Goal: Task Accomplishment & Management: Manage account settings

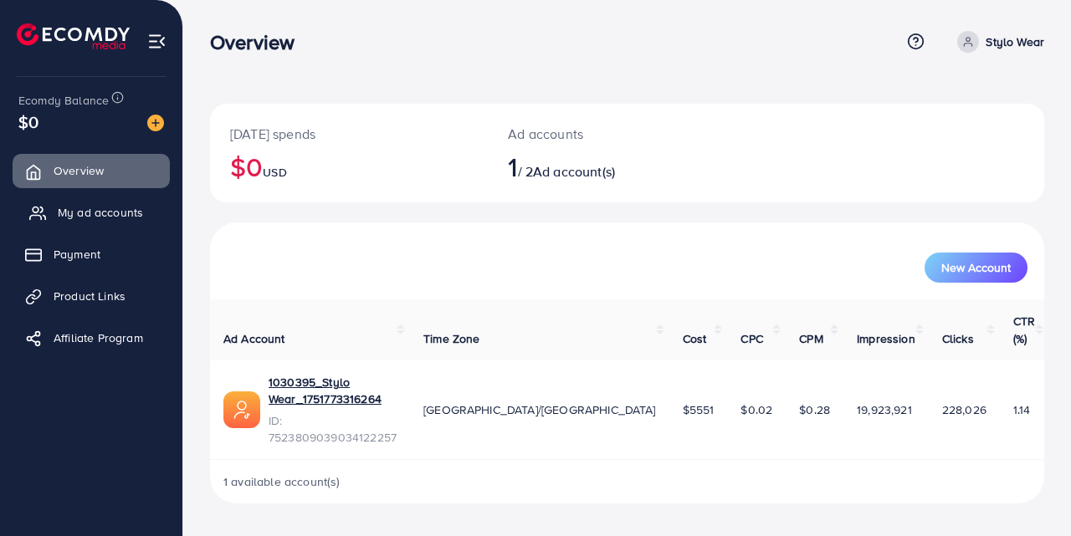
click at [115, 217] on span "My ad accounts" at bounding box center [100, 212] width 85 height 17
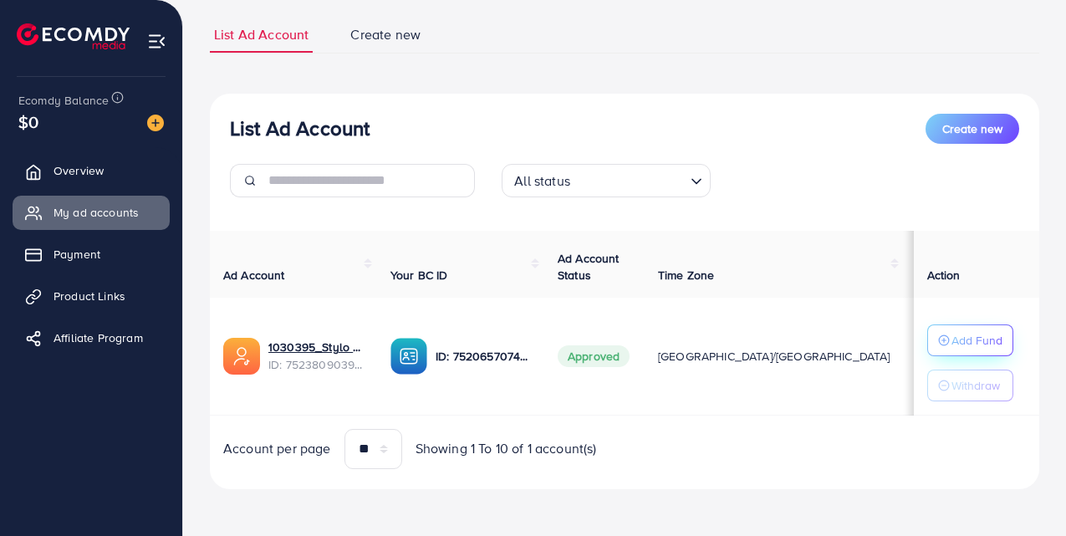
click at [994, 330] on p "Add Fund" at bounding box center [977, 340] width 51 height 20
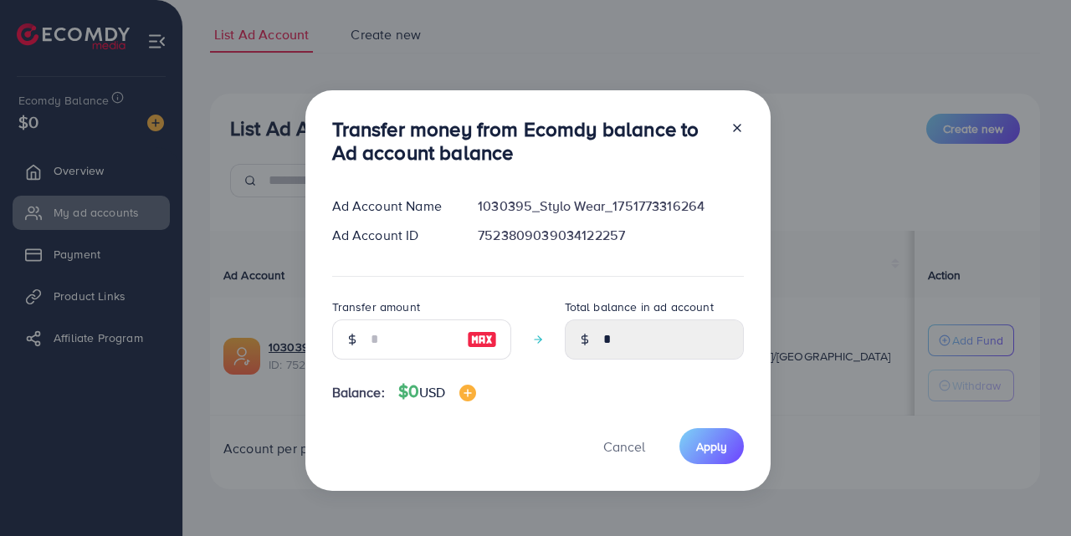
click at [474, 332] on img at bounding box center [482, 340] width 30 height 20
type input "*"
type input "****"
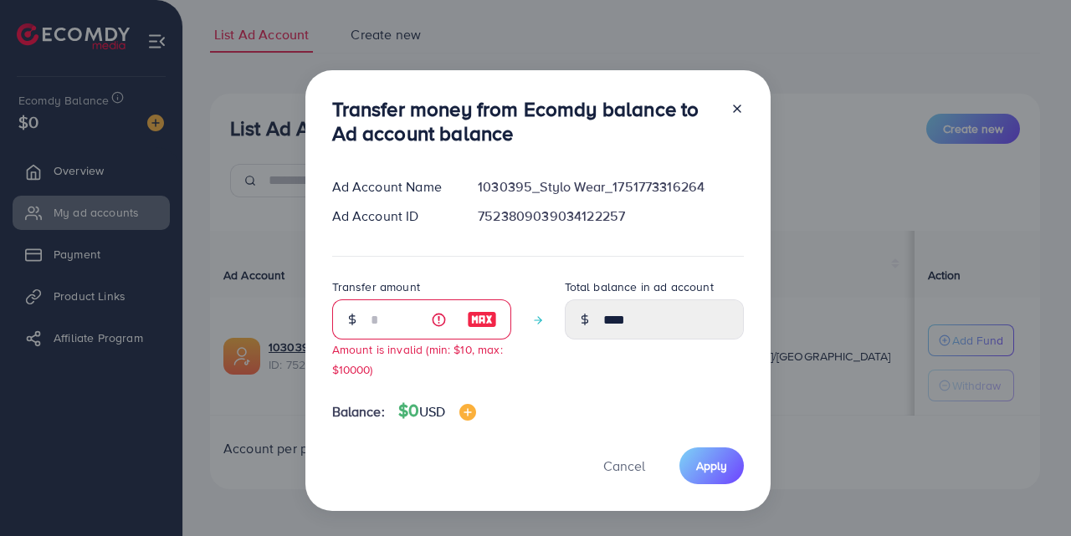
click at [730, 110] on icon at bounding box center [736, 108] width 13 height 13
type input "*"
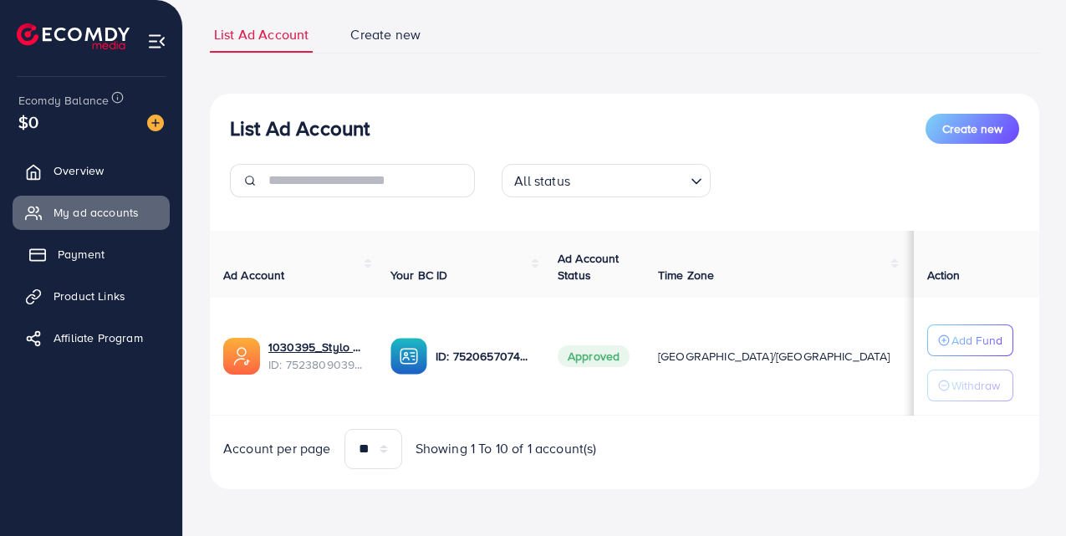
click at [82, 258] on span "Payment" at bounding box center [81, 254] width 47 height 17
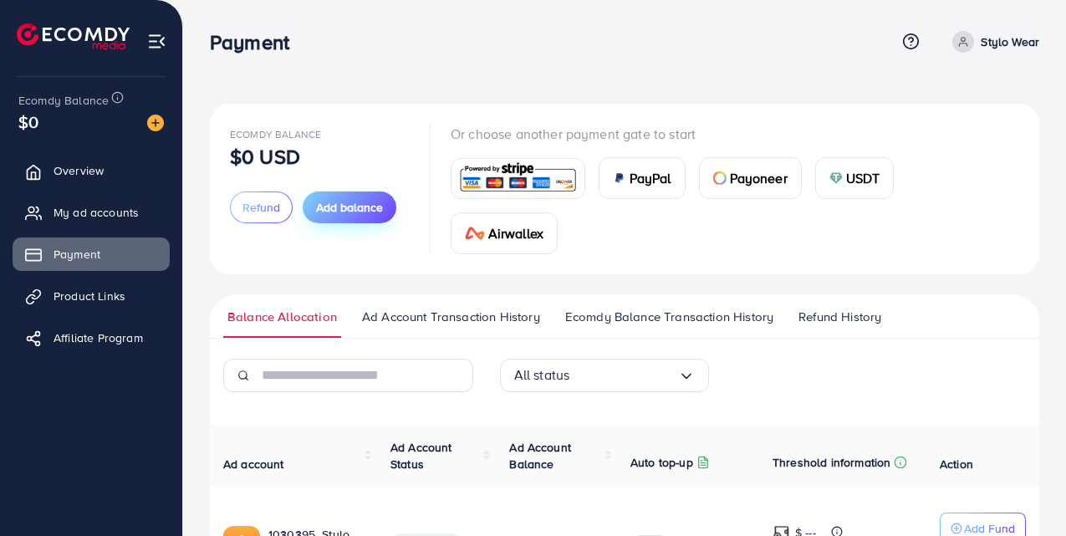
click at [345, 211] on span "Add balance" at bounding box center [349, 207] width 67 height 17
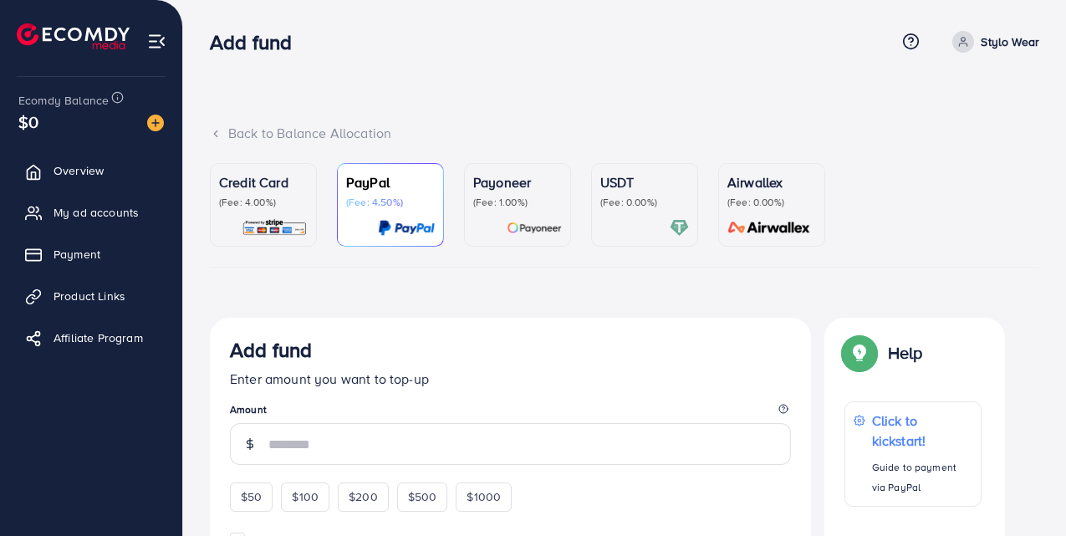
click at [280, 213] on div "Credit Card (Fee: 4.00%)" at bounding box center [263, 204] width 89 height 65
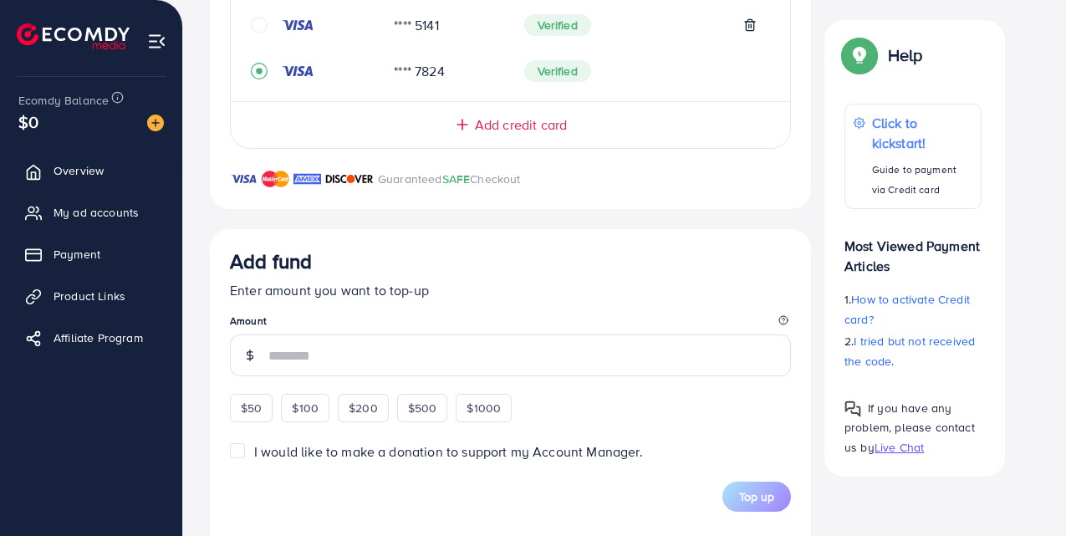
scroll to position [502, 0]
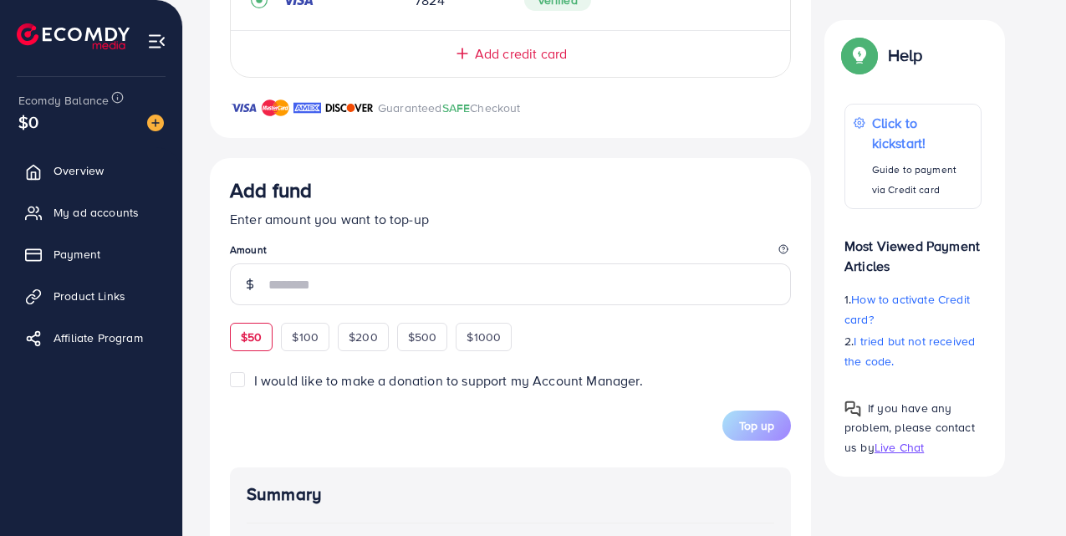
click at [263, 327] on div "$50" at bounding box center [251, 337] width 43 height 28
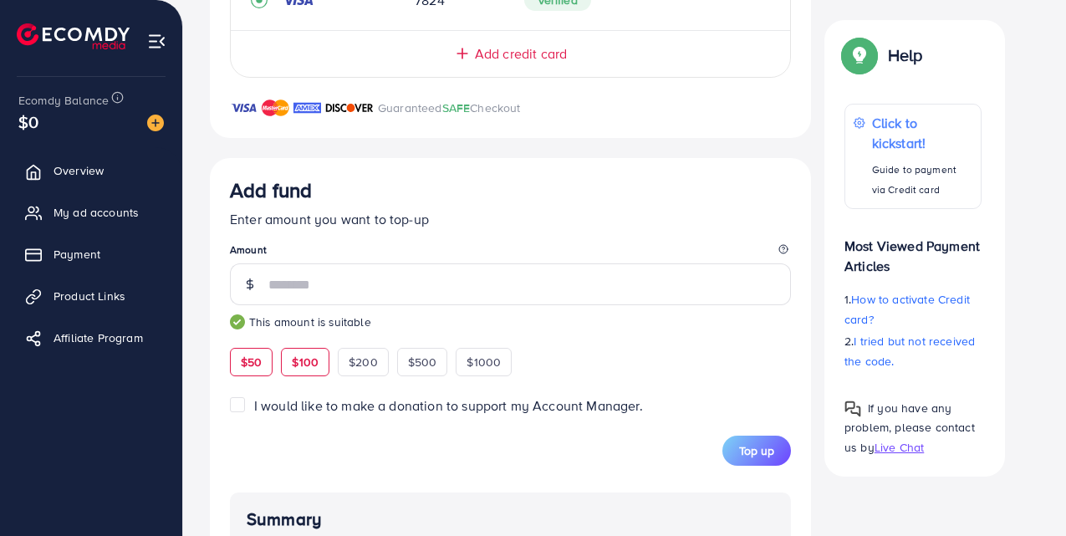
click at [307, 357] on span "$100" at bounding box center [305, 362] width 27 height 17
type input "***"
click at [760, 450] on span "Top up" at bounding box center [756, 450] width 35 height 17
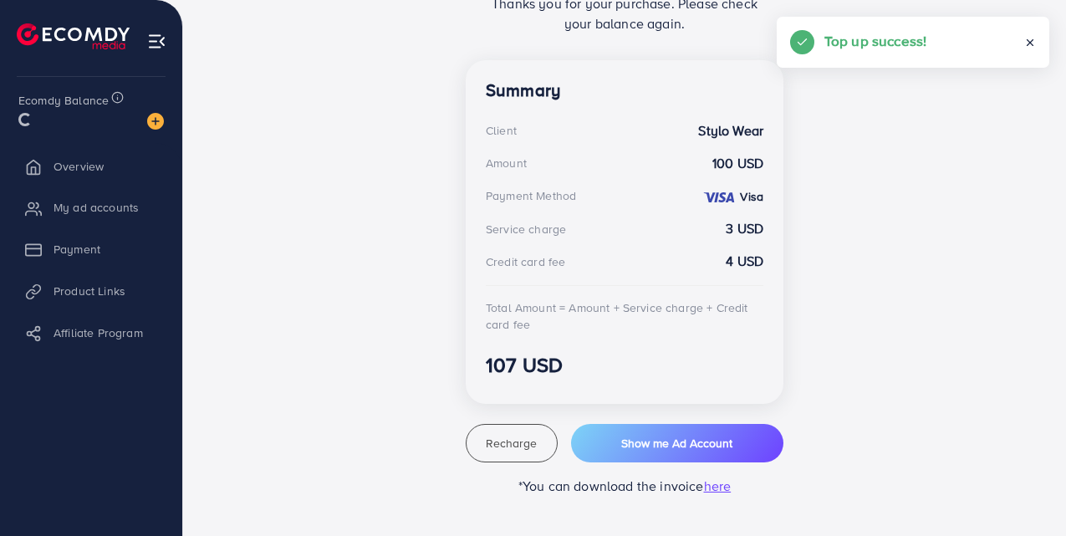
scroll to position [427, 0]
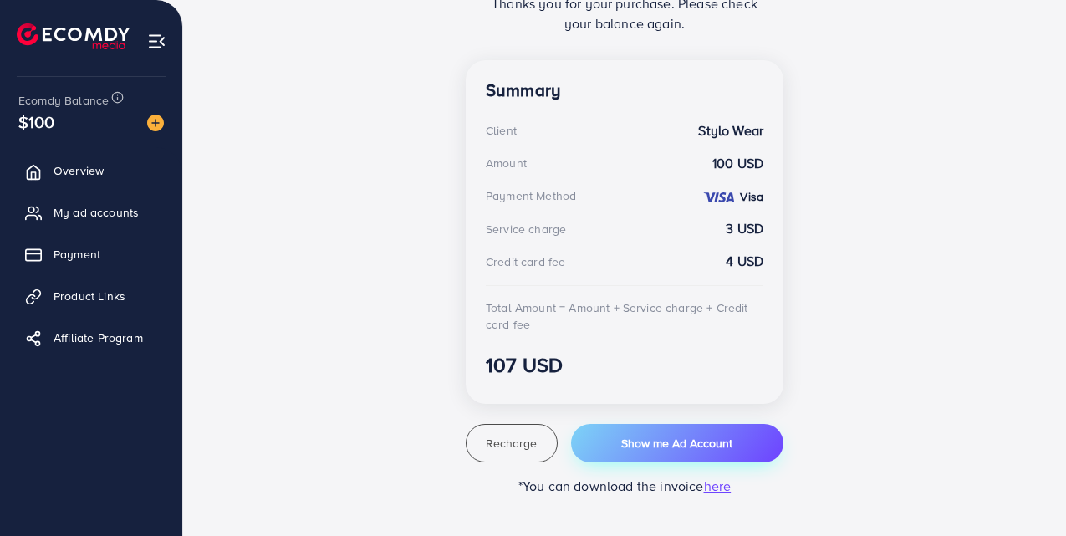
click at [667, 445] on span "Show me Ad Account" at bounding box center [676, 443] width 111 height 17
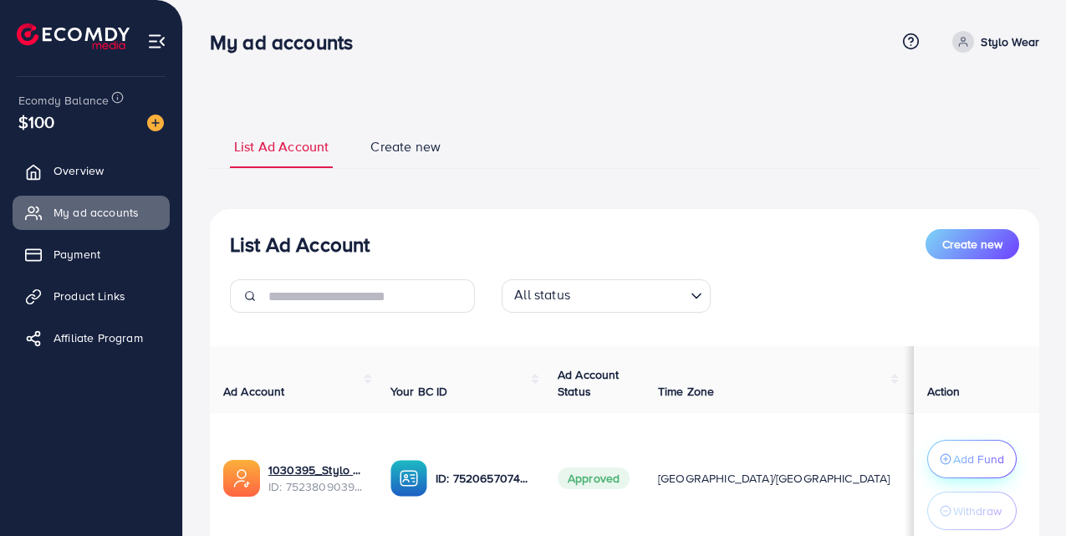
click at [980, 463] on p "Add Fund" at bounding box center [978, 459] width 51 height 20
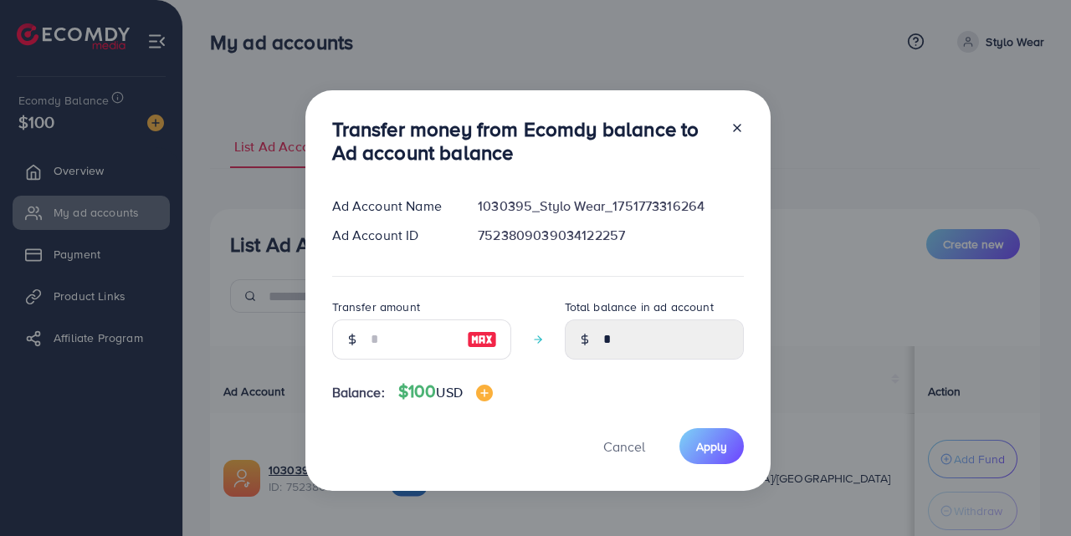
click at [483, 336] on img at bounding box center [482, 340] width 30 height 20
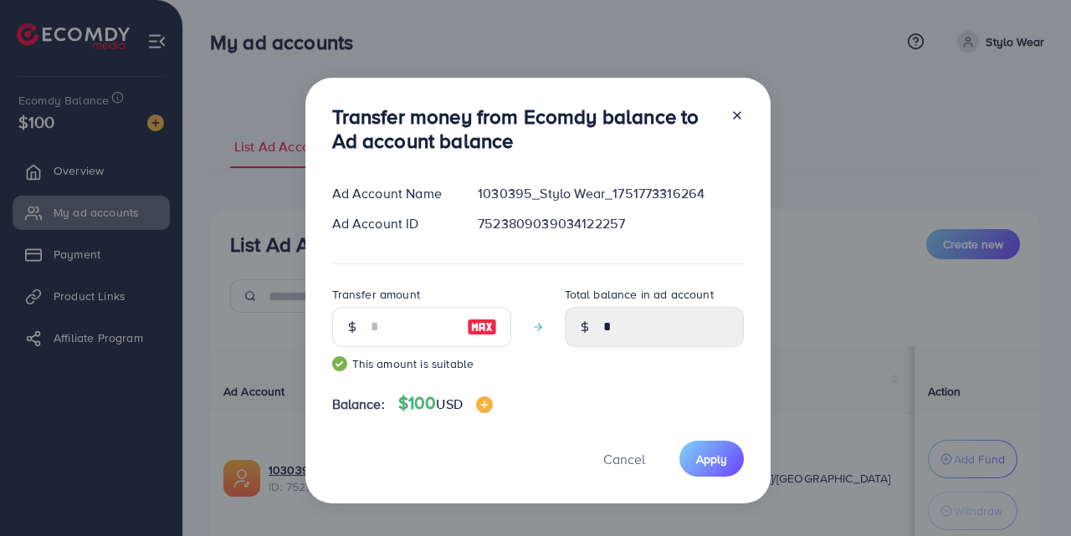
type input "***"
type input "******"
click at [708, 451] on span "Apply" at bounding box center [711, 459] width 31 height 17
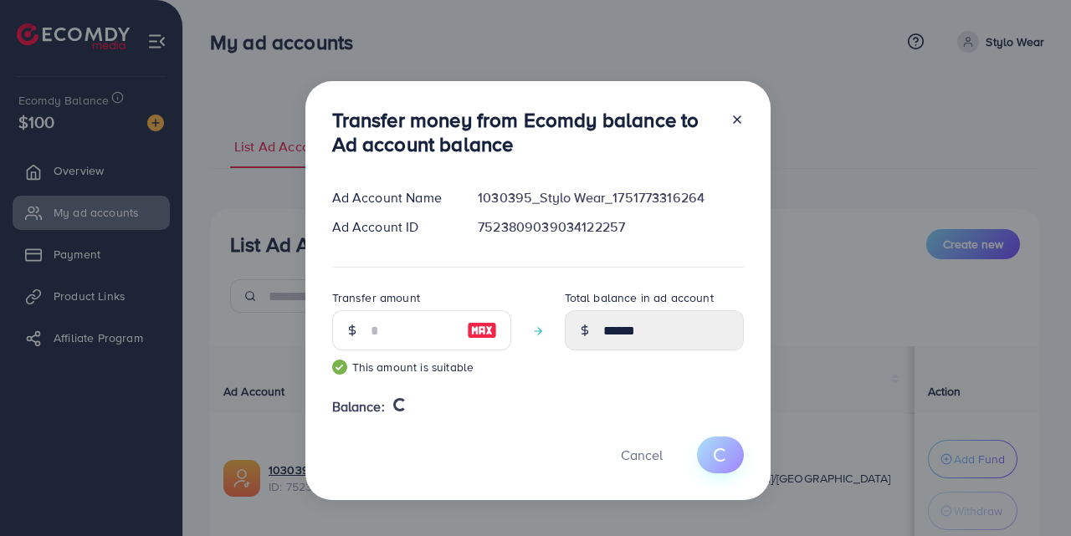
type input "*"
